Goal: Navigation & Orientation: Find specific page/section

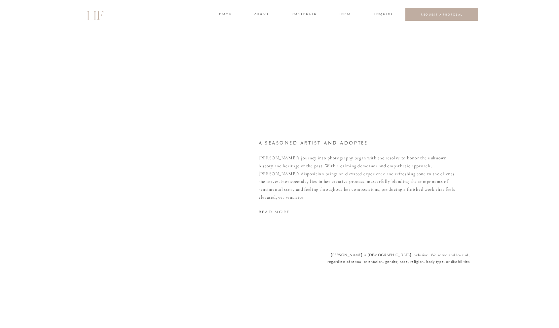
scroll to position [1400, 0]
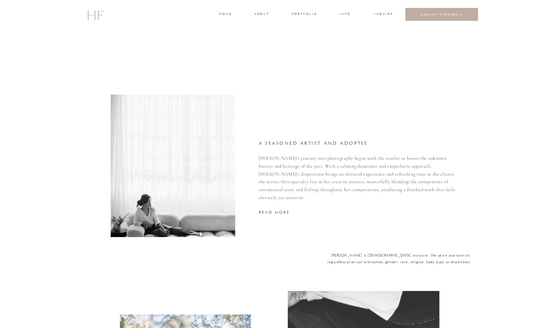
click at [283, 211] on nav "read more" at bounding box center [318, 212] width 118 height 6
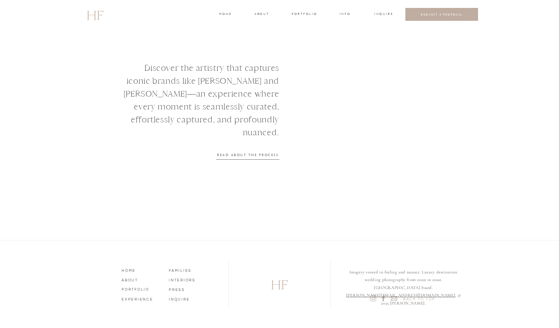
scroll to position [800, 0]
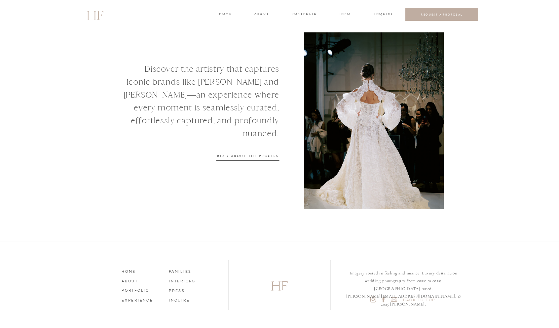
click at [374, 298] on icon at bounding box center [373, 299] width 3 height 3
